Goal: Task Accomplishment & Management: Use online tool/utility

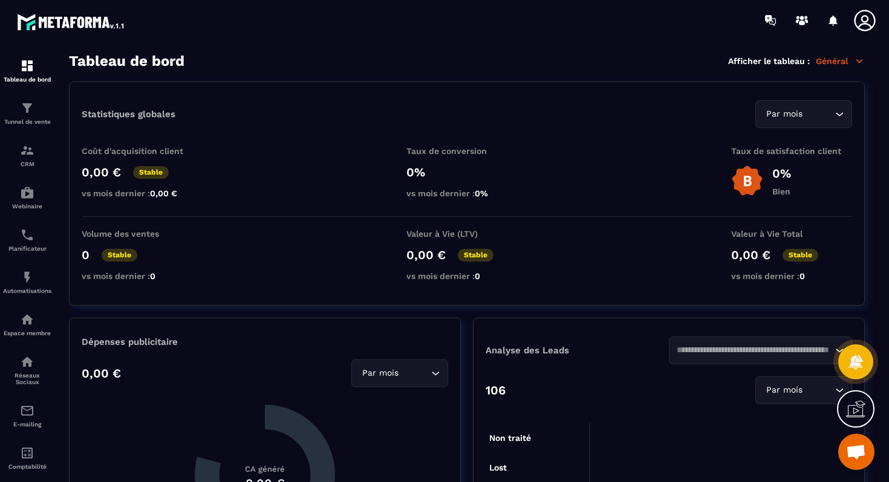
scroll to position [3893, 0]
click at [28, 121] on p "Tunnel de vente" at bounding box center [27, 121] width 48 height 7
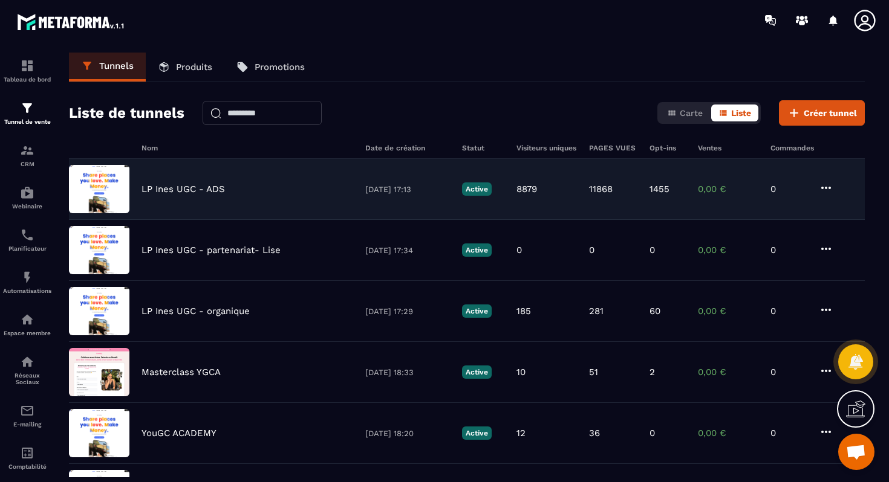
click at [154, 220] on div "LP Ines UGC - ADS [DATE] 17:13 Active 8879 11868 1455 0,00 € 0" at bounding box center [466, 250] width 795 height 61
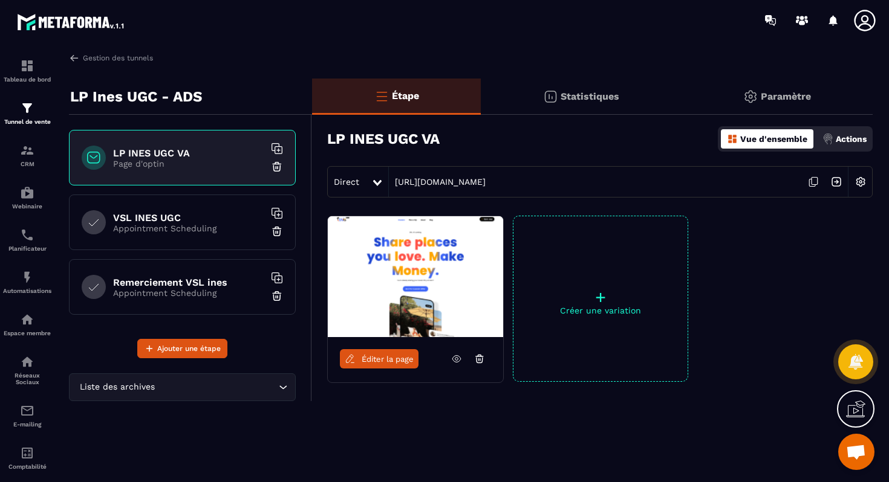
click at [770, 91] on p "Paramètre" at bounding box center [785, 96] width 50 height 11
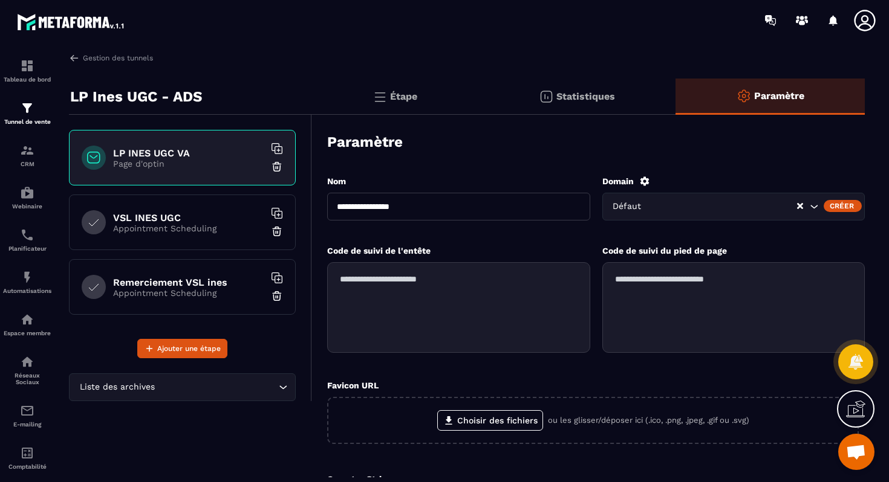
click at [809, 204] on icon "Search for option" at bounding box center [814, 207] width 12 height 12
click at [825, 204] on div "Créer" at bounding box center [842, 206] width 38 height 12
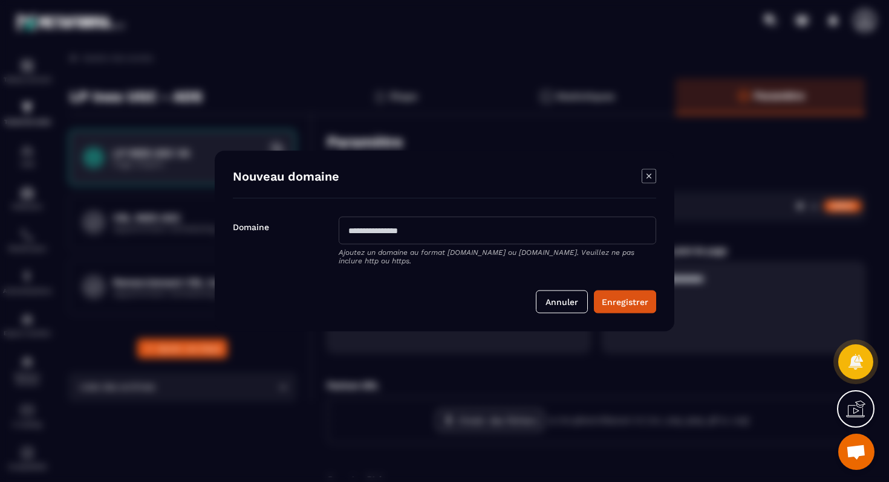
click at [533, 236] on input "Modal window" at bounding box center [497, 231] width 317 height 28
type input "**********"
click at [609, 297] on button "Enregistrer" at bounding box center [625, 302] width 62 height 23
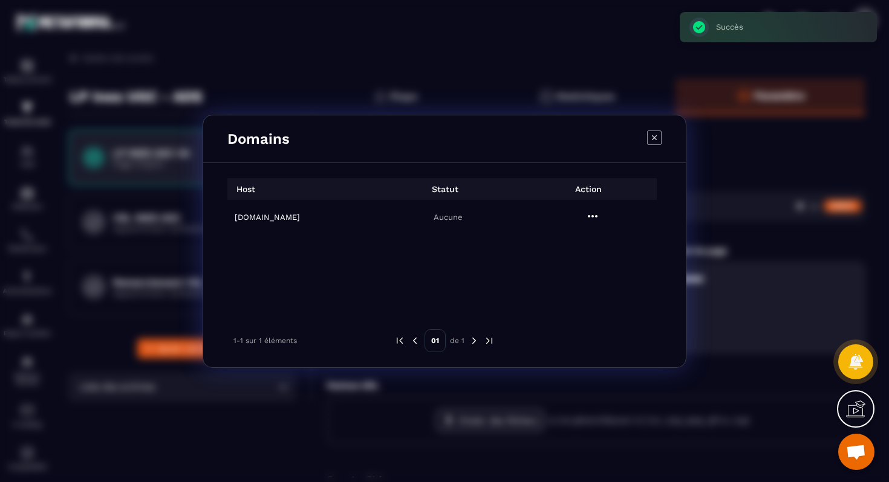
click at [743, 198] on div "Domains Host Statut Action [DOMAIN_NAME] Aucune 1-1 sur 1 éléments 01 de 1" at bounding box center [444, 241] width 889 height 482
